Goal: Information Seeking & Learning: Check status

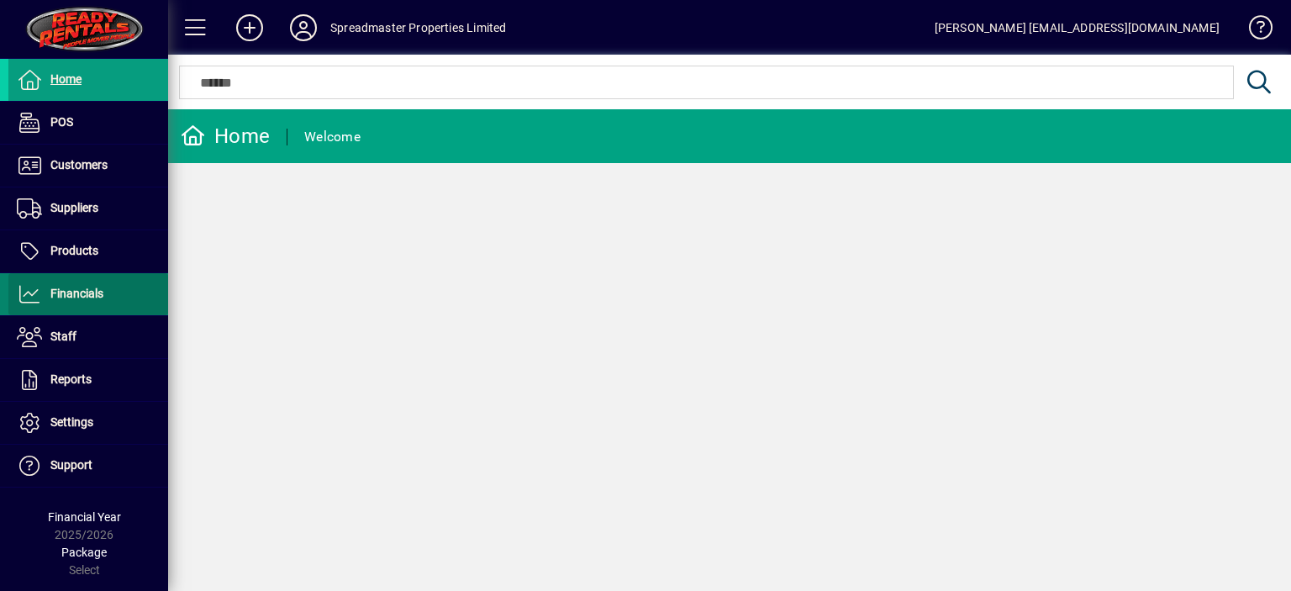
click at [91, 295] on span "Financials" at bounding box center [76, 293] width 53 height 13
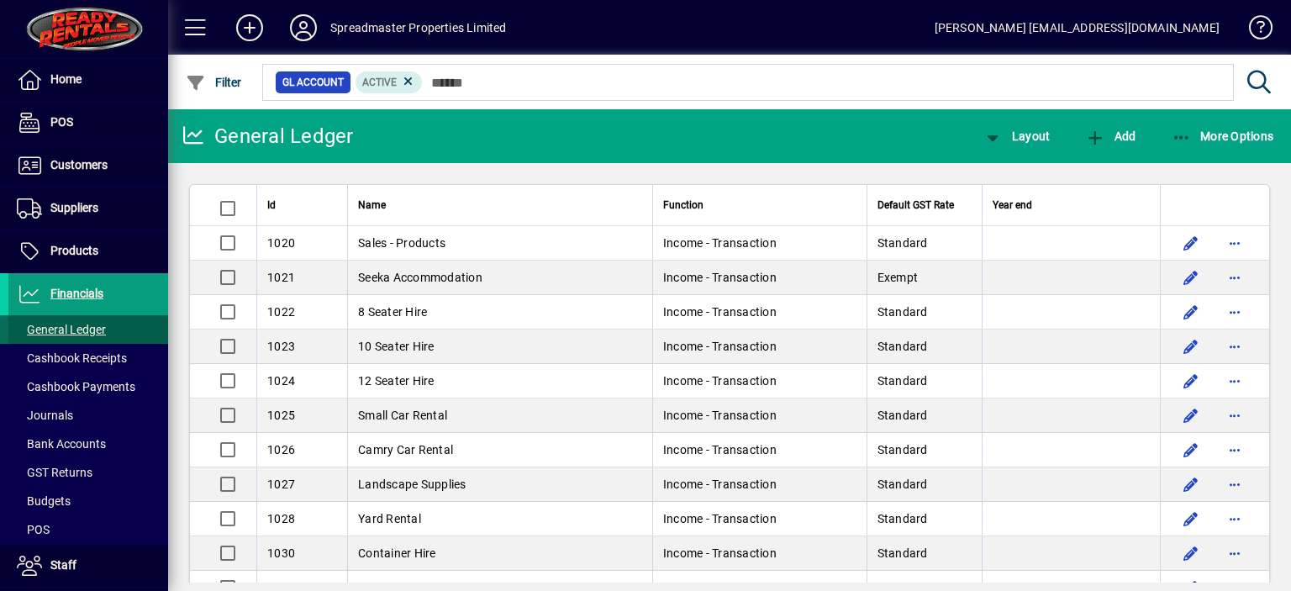
click at [103, 327] on span "General Ledger" at bounding box center [61, 329] width 89 height 13
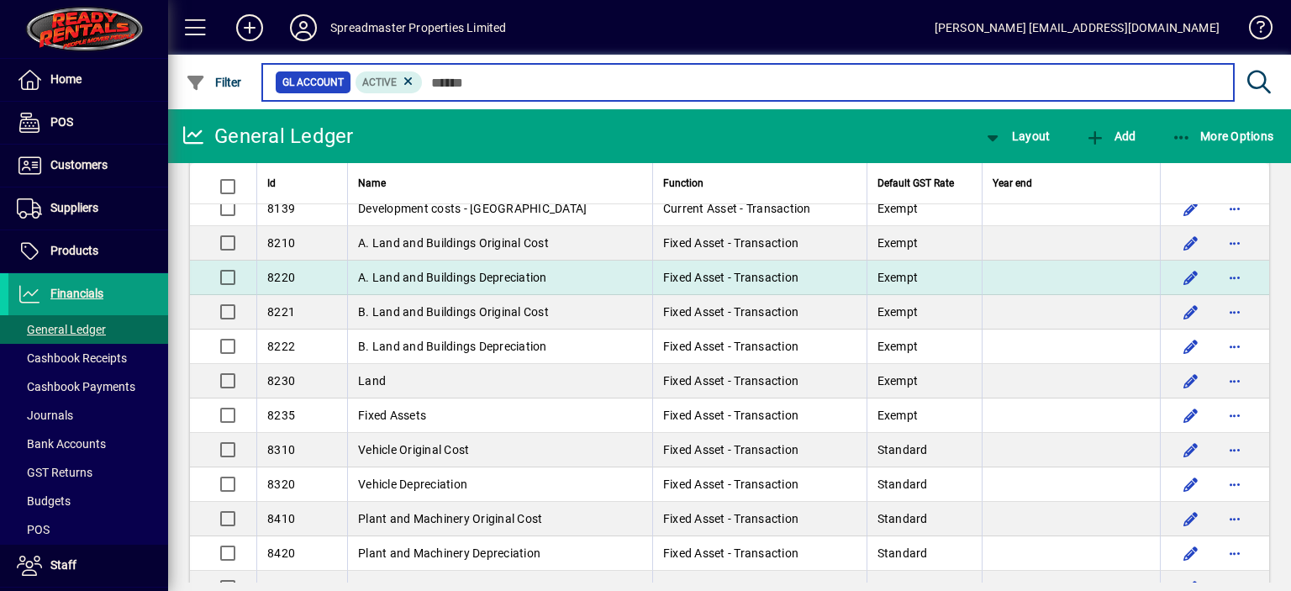
scroll to position [3839, 0]
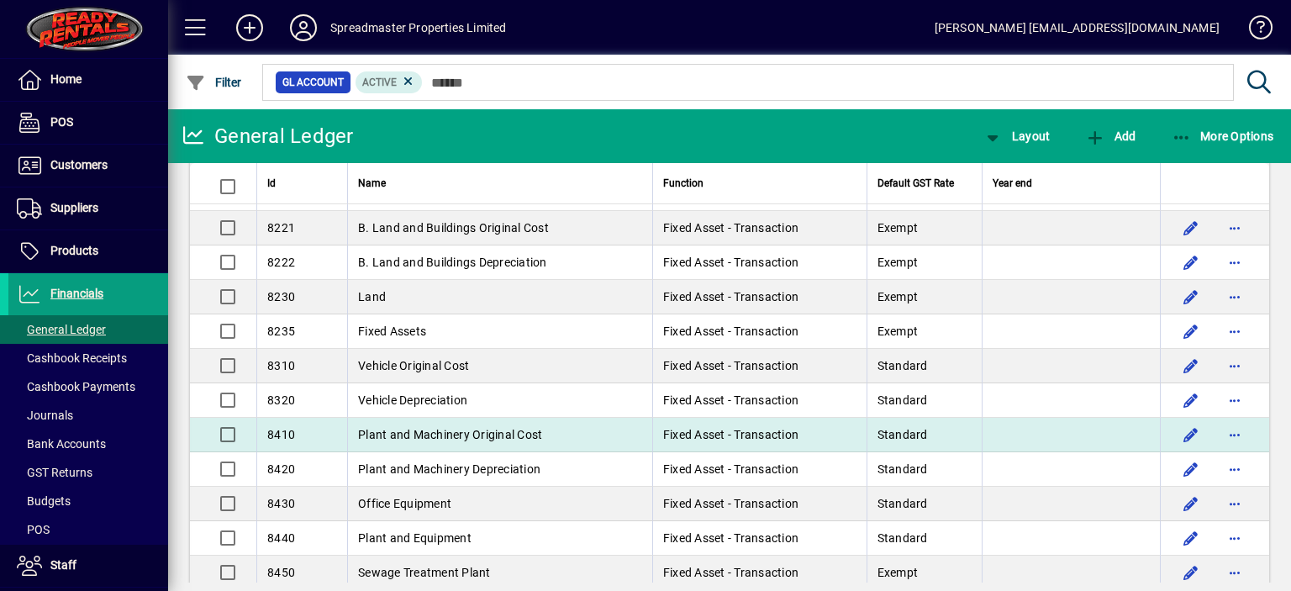
click at [503, 428] on span "Plant and Machinery Original Cost" at bounding box center [450, 434] width 184 height 13
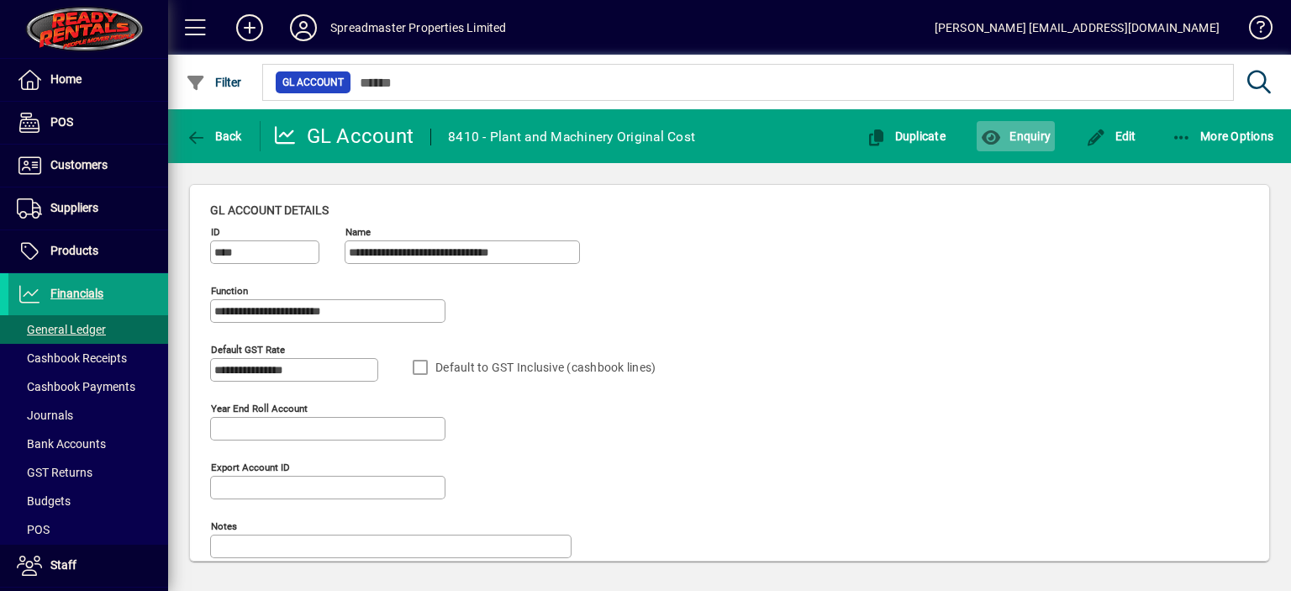
click at [1026, 130] on span "Enquiry" at bounding box center [1016, 135] width 70 height 13
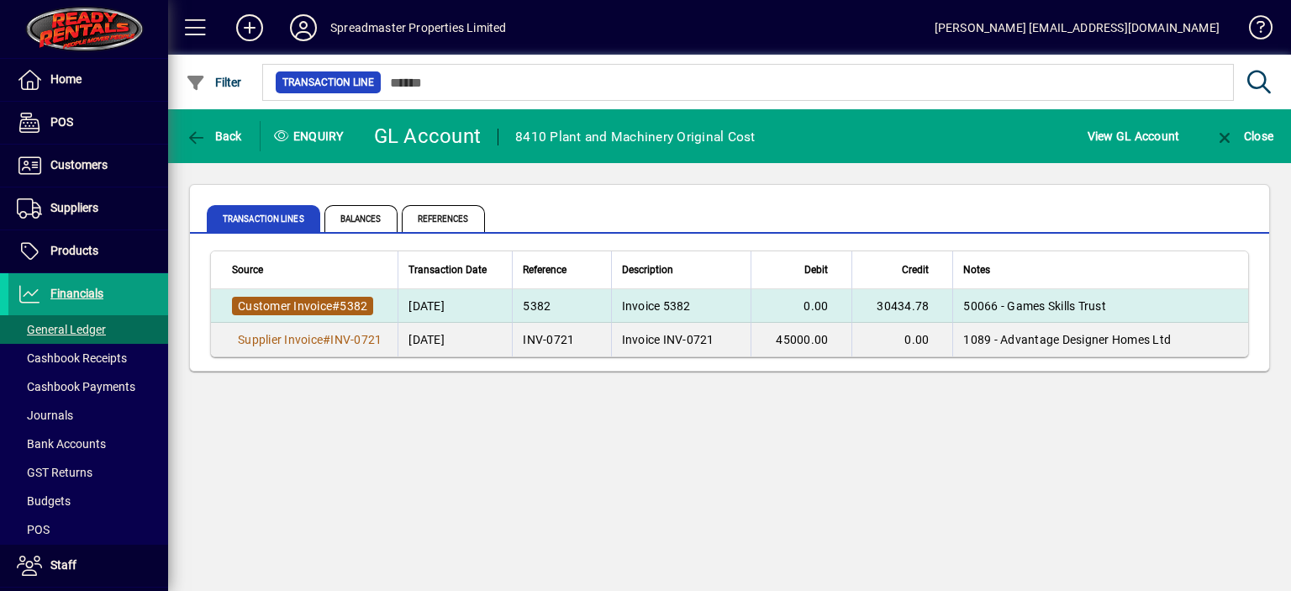
click at [281, 305] on span "Customer Invoice" at bounding box center [285, 305] width 94 height 13
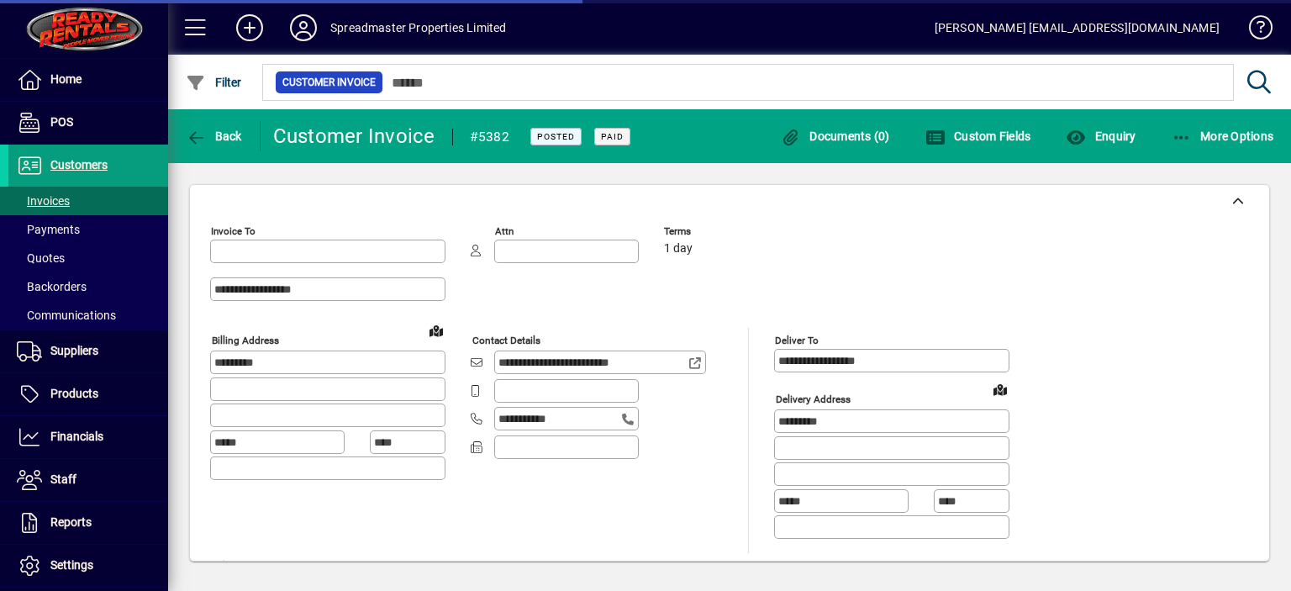
type input "**********"
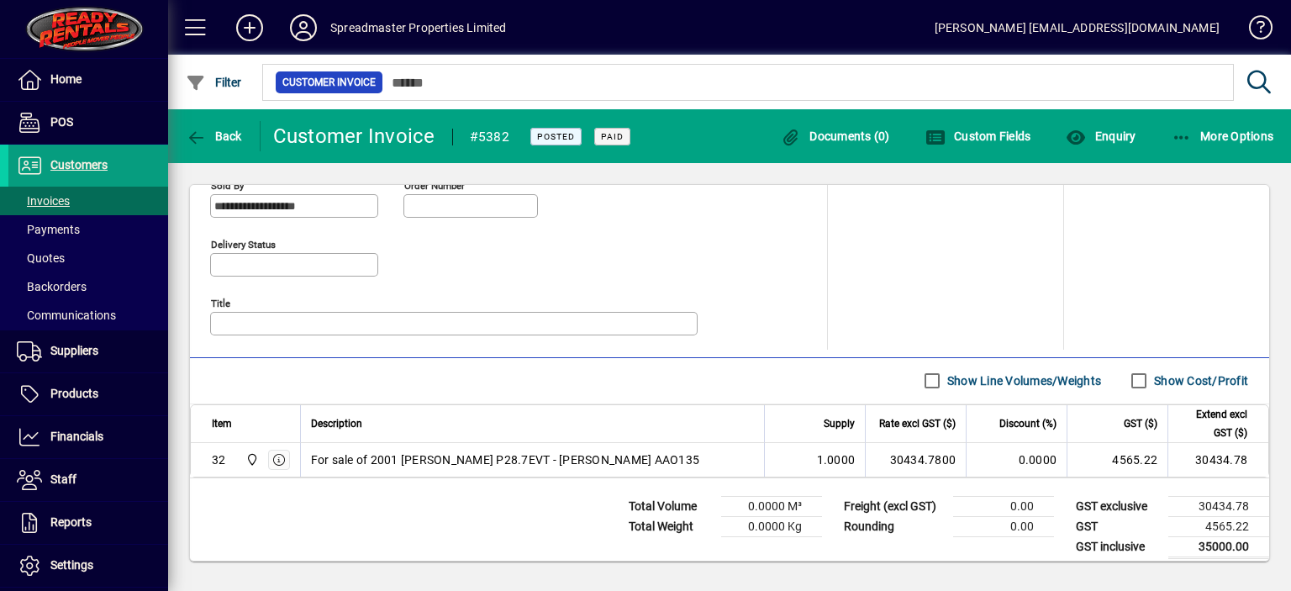
scroll to position [781, 0]
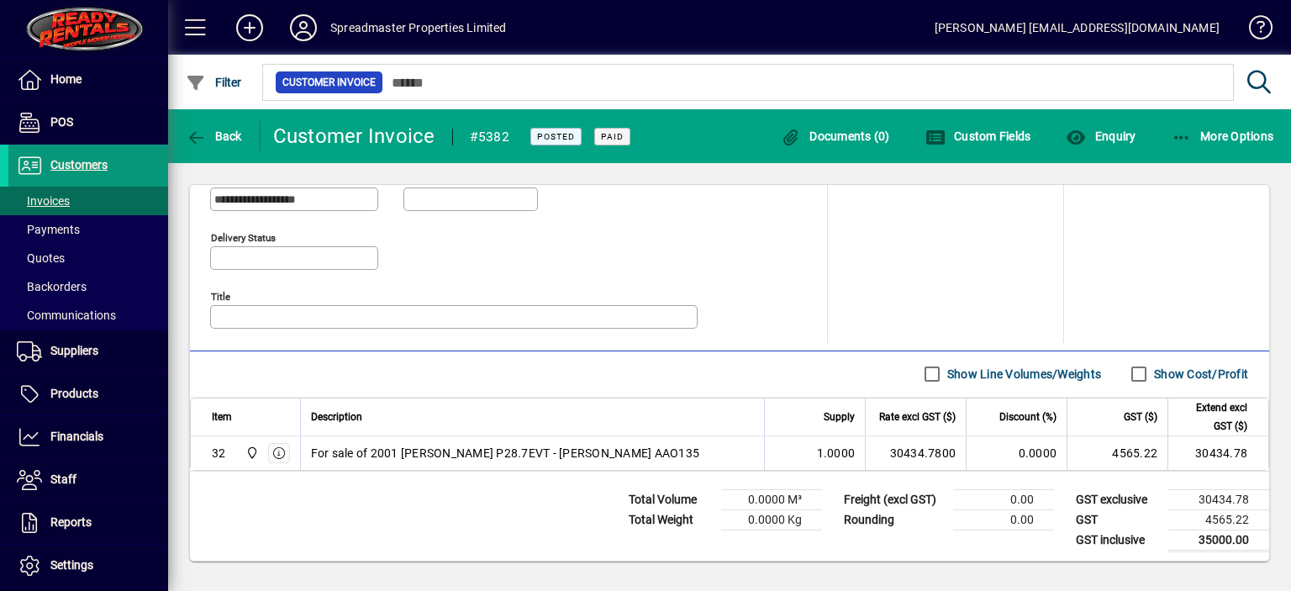
click at [99, 164] on span "Customers" at bounding box center [78, 164] width 57 height 13
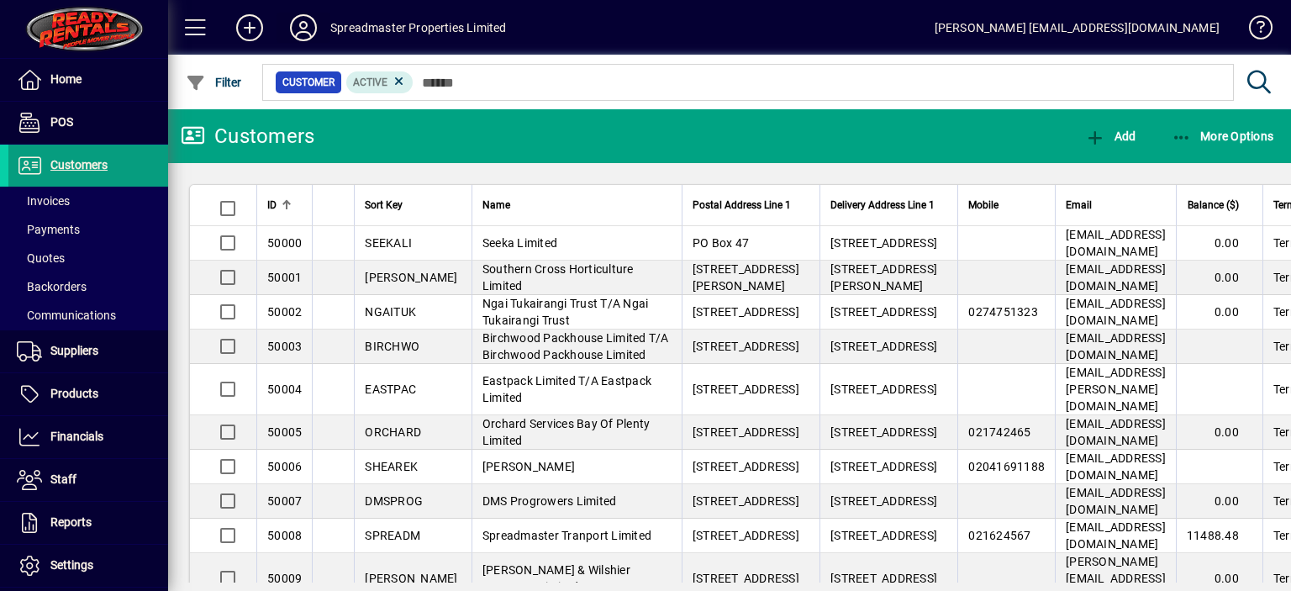
click at [304, 29] on icon at bounding box center [304, 27] width 34 height 27
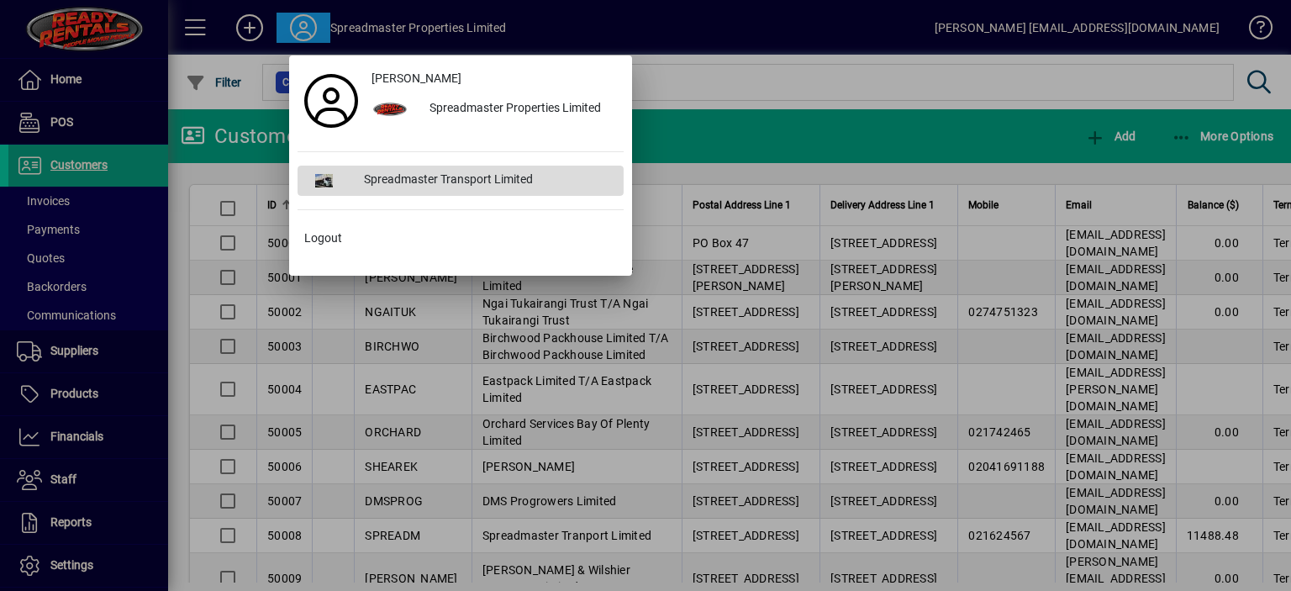
click at [437, 176] on div "Spreadmaster Transport Limited" at bounding box center [486, 181] width 273 height 30
